Goal: Transaction & Acquisition: Purchase product/service

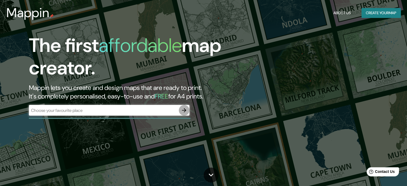
click at [187, 110] on icon "button" at bounding box center [184, 110] width 6 height 6
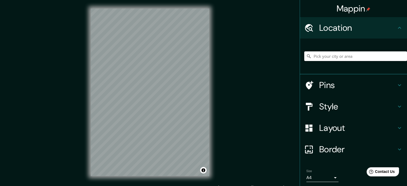
click at [353, 56] on input "Pick your city or area" at bounding box center [355, 56] width 103 height 10
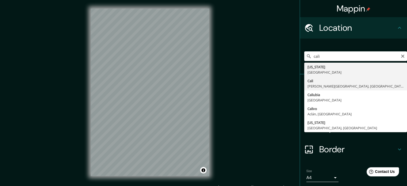
type input "[GEOGRAPHIC_DATA], [PERSON_NAME][GEOGRAPHIC_DATA], [GEOGRAPHIC_DATA]"
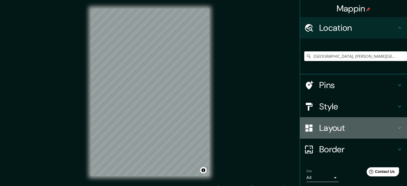
click at [323, 133] on h4 "Layout" at bounding box center [357, 128] width 77 height 11
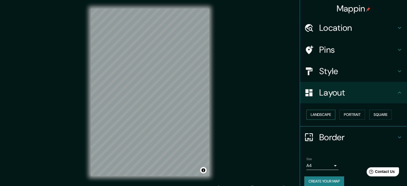
click at [326, 115] on button "Landscape" at bounding box center [320, 115] width 29 height 10
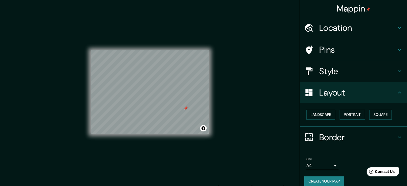
drag, startPoint x: 217, startPoint y: 104, endPoint x: 285, endPoint y: 152, distance: 83.6
click at [285, 152] on div "Mappin Location [GEOGRAPHIC_DATA], [PERSON_NAME][GEOGRAPHIC_DATA], [GEOGRAPHIC_…" at bounding box center [203, 96] width 407 height 193
click at [186, 109] on div at bounding box center [186, 108] width 4 height 4
click at [367, 78] on div "Style" at bounding box center [353, 70] width 107 height 21
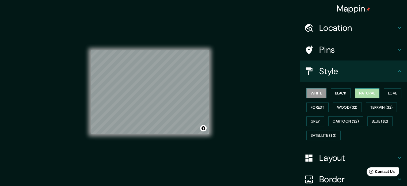
click at [370, 93] on button "Natural" at bounding box center [367, 93] width 25 height 10
click at [390, 91] on button "Love" at bounding box center [393, 93] width 18 height 10
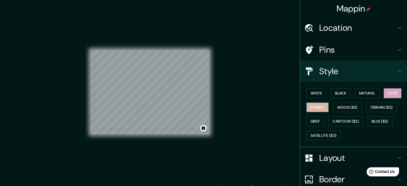
click at [314, 108] on button "Forest" at bounding box center [317, 108] width 22 height 10
click at [336, 109] on button "Wood ($2)" at bounding box center [347, 108] width 29 height 10
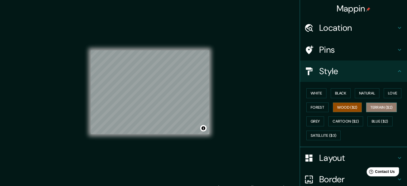
click at [374, 105] on button "Terrain ($2)" at bounding box center [381, 108] width 31 height 10
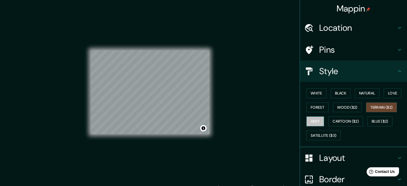
click at [307, 121] on button "Grey" at bounding box center [315, 121] width 18 height 10
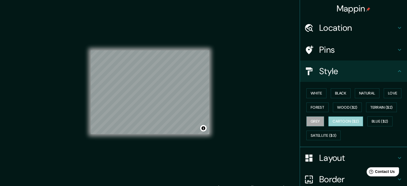
click at [337, 120] on button "Cartoon ($2)" at bounding box center [345, 121] width 35 height 10
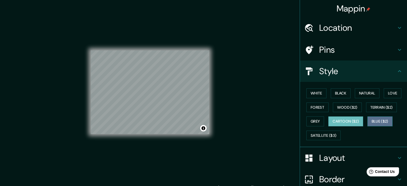
click at [369, 122] on button "Blue ($2)" at bounding box center [379, 121] width 25 height 10
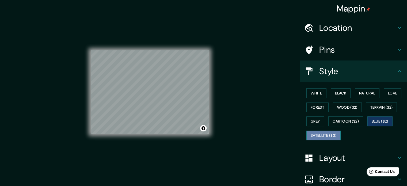
click at [317, 136] on button "Satellite ($3)" at bounding box center [323, 136] width 34 height 10
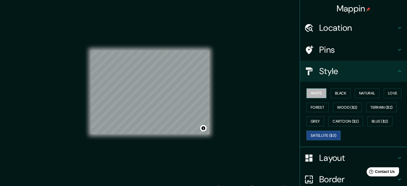
click at [318, 93] on button "White" at bounding box center [316, 93] width 20 height 10
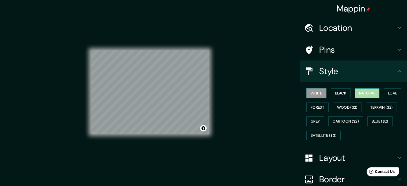
click at [371, 91] on button "Natural" at bounding box center [367, 93] width 25 height 10
click at [334, 93] on button "Black" at bounding box center [341, 93] width 20 height 10
click at [357, 93] on button "Natural" at bounding box center [367, 93] width 25 height 10
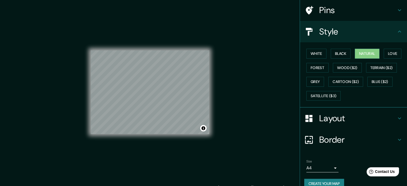
scroll to position [48, 0]
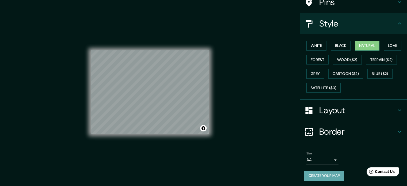
click at [321, 173] on button "Create your map" at bounding box center [324, 176] width 40 height 10
